Goal: Task Accomplishment & Management: Manage account settings

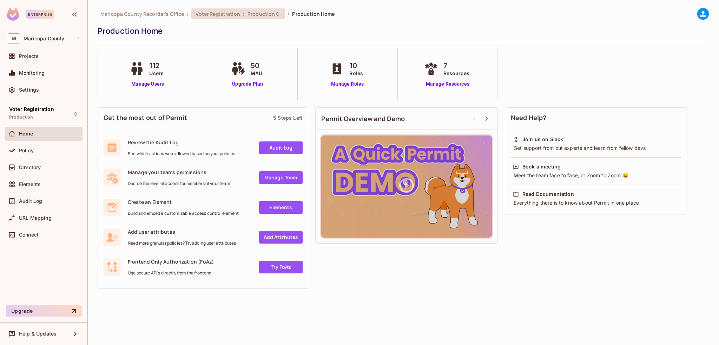
click at [211, 18] on div "Voter Registration : Production" at bounding box center [237, 13] width 93 height 11
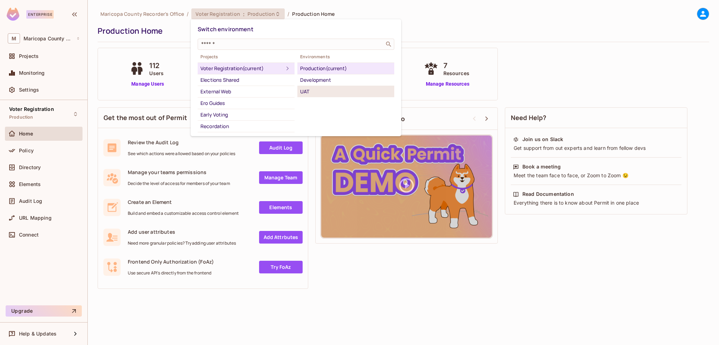
click at [334, 91] on div "UAT" at bounding box center [345, 91] width 91 height 8
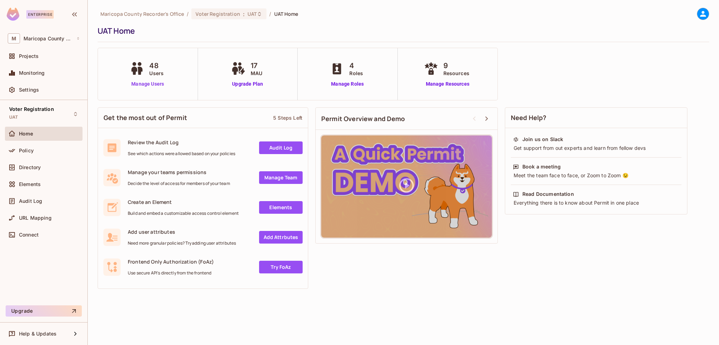
click at [153, 84] on link "Manage Users" at bounding box center [147, 83] width 39 height 7
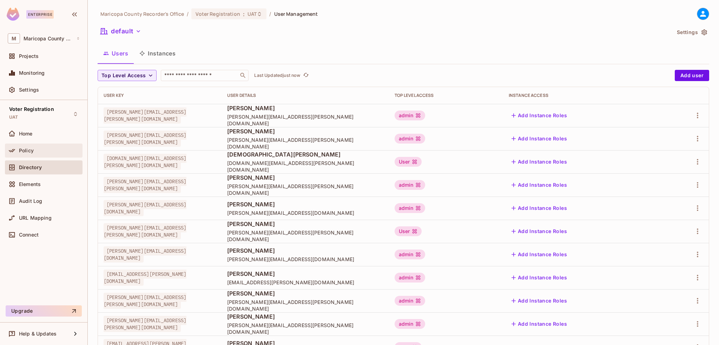
click at [23, 156] on div "Policy" at bounding box center [44, 151] width 78 height 14
